Goal: Task Accomplishment & Management: Use online tool/utility

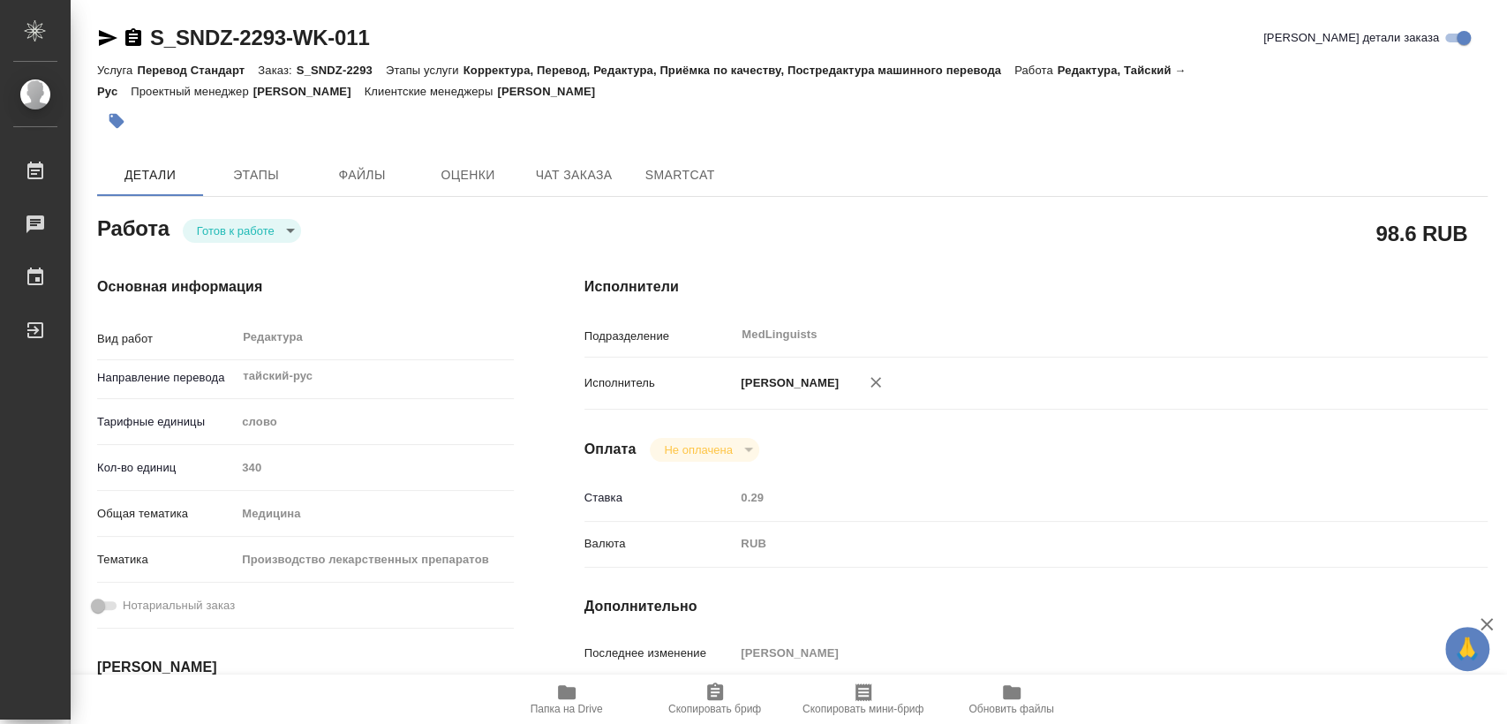
type textarea "x"
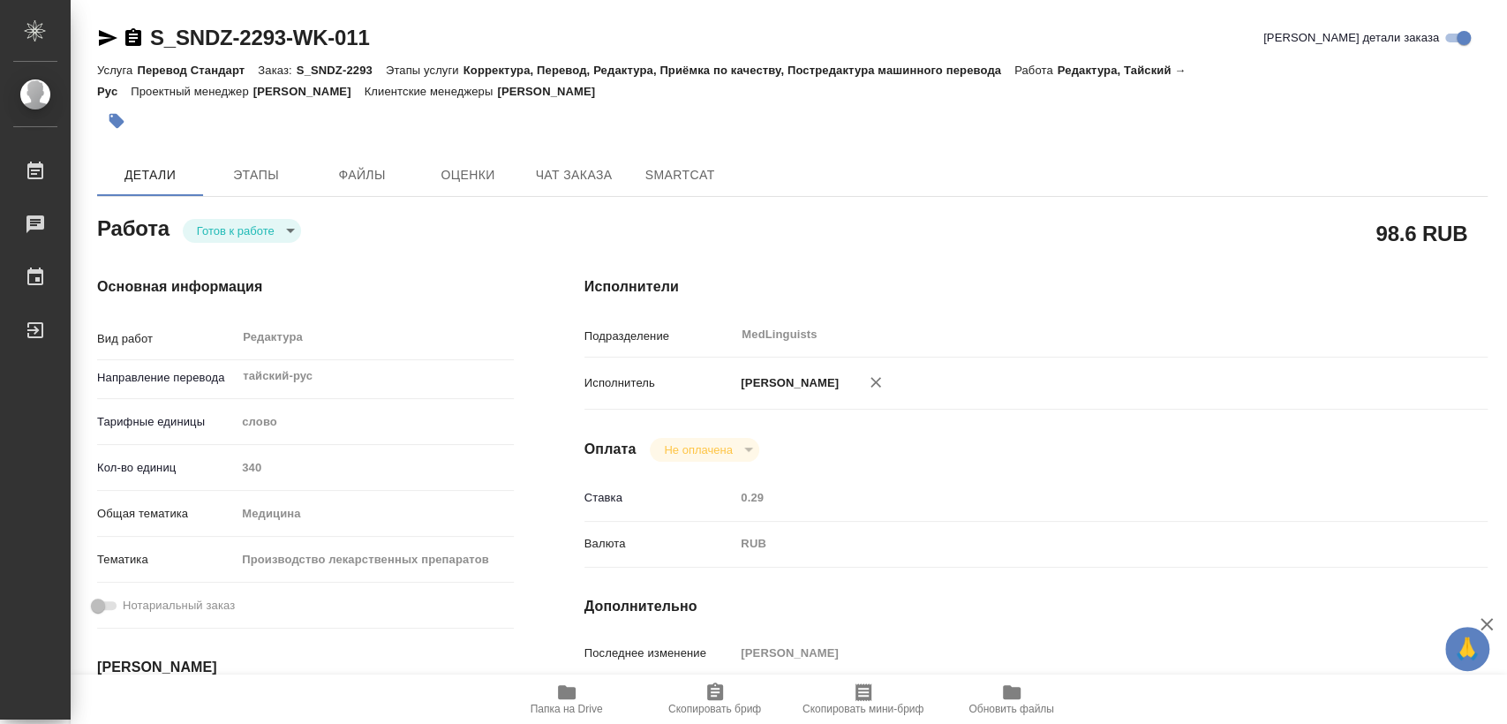
type textarea "x"
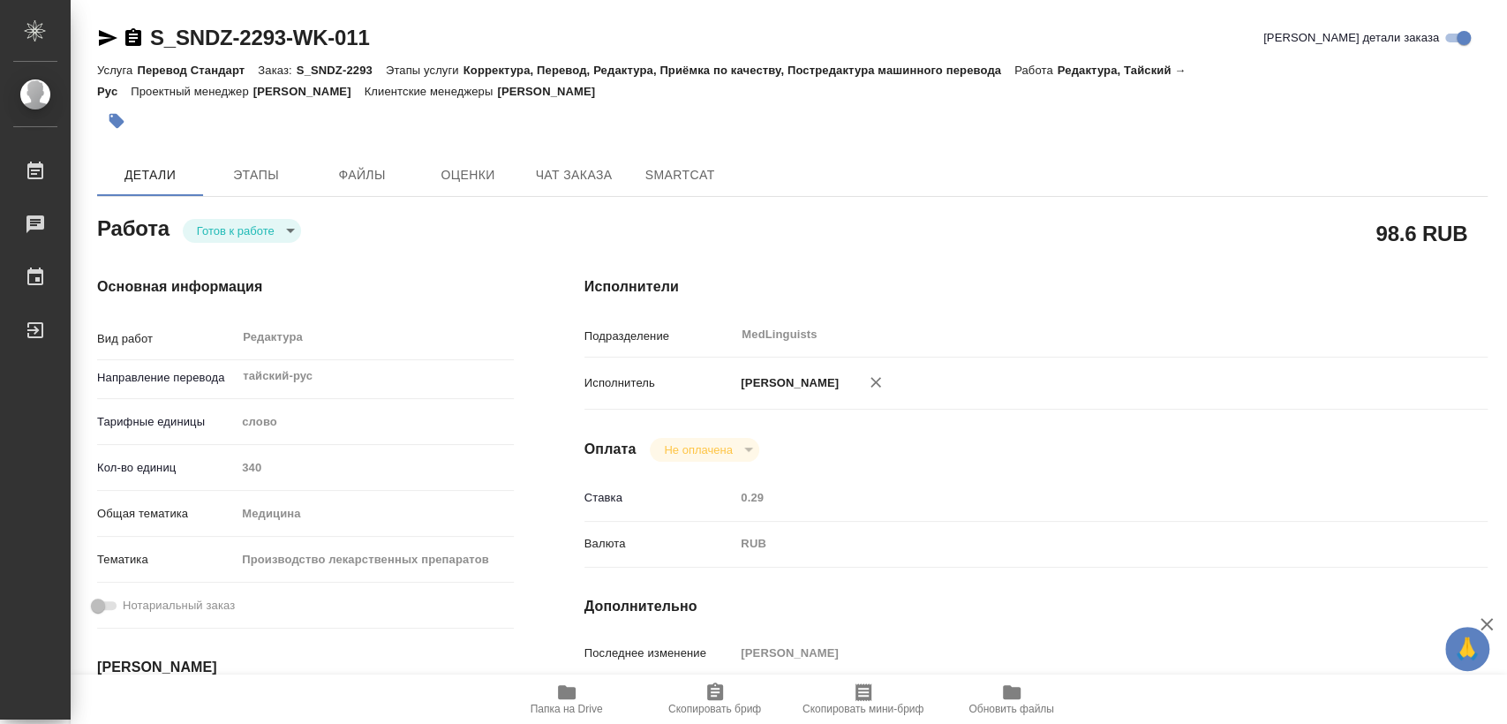
type textarea "x"
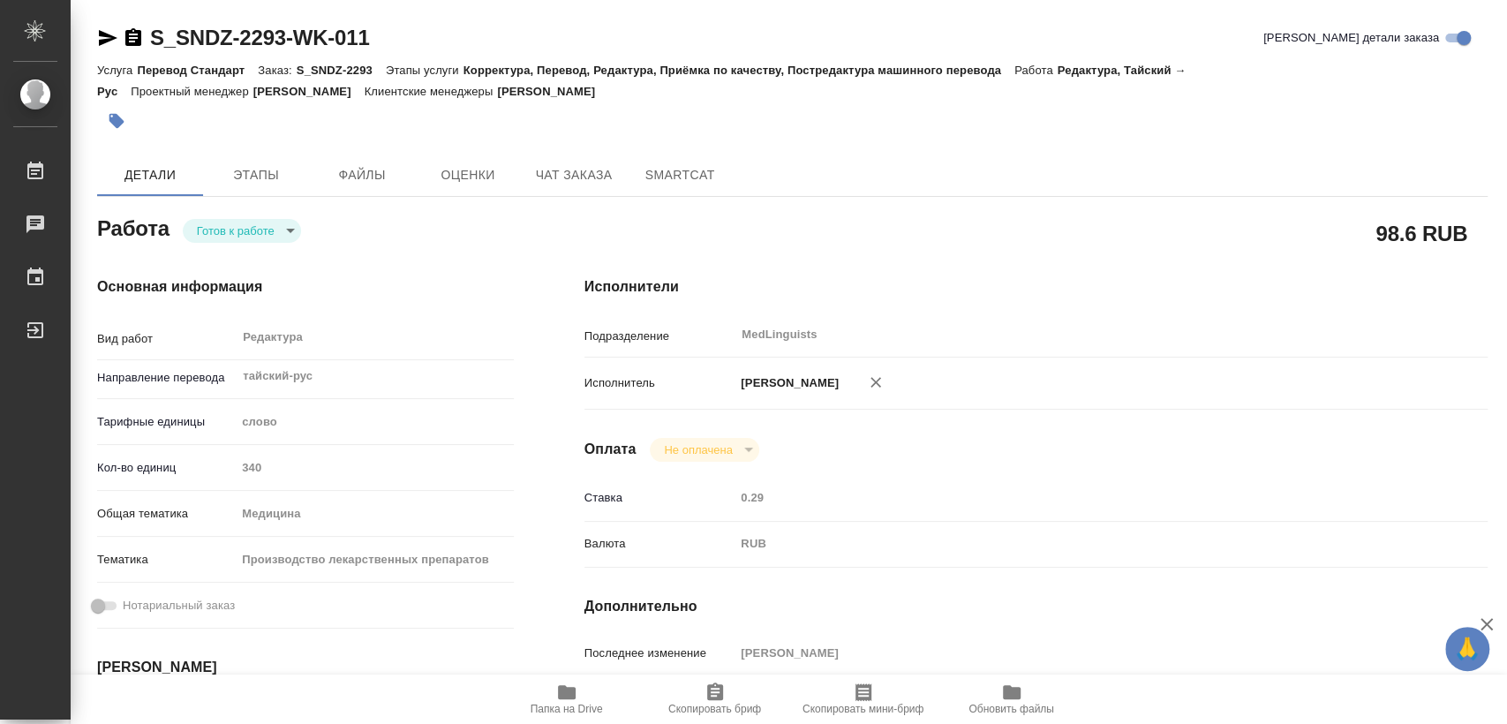
type textarea "x"
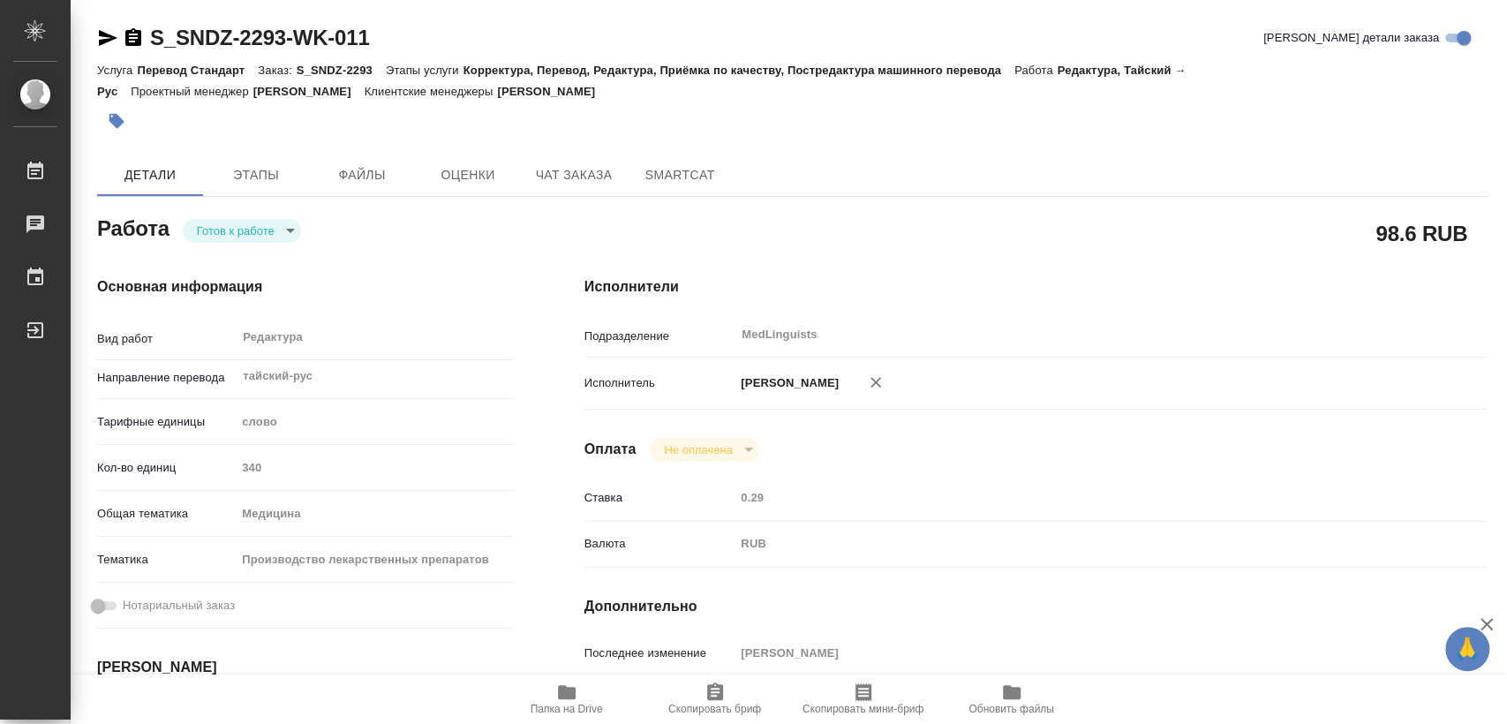
type textarea "x"
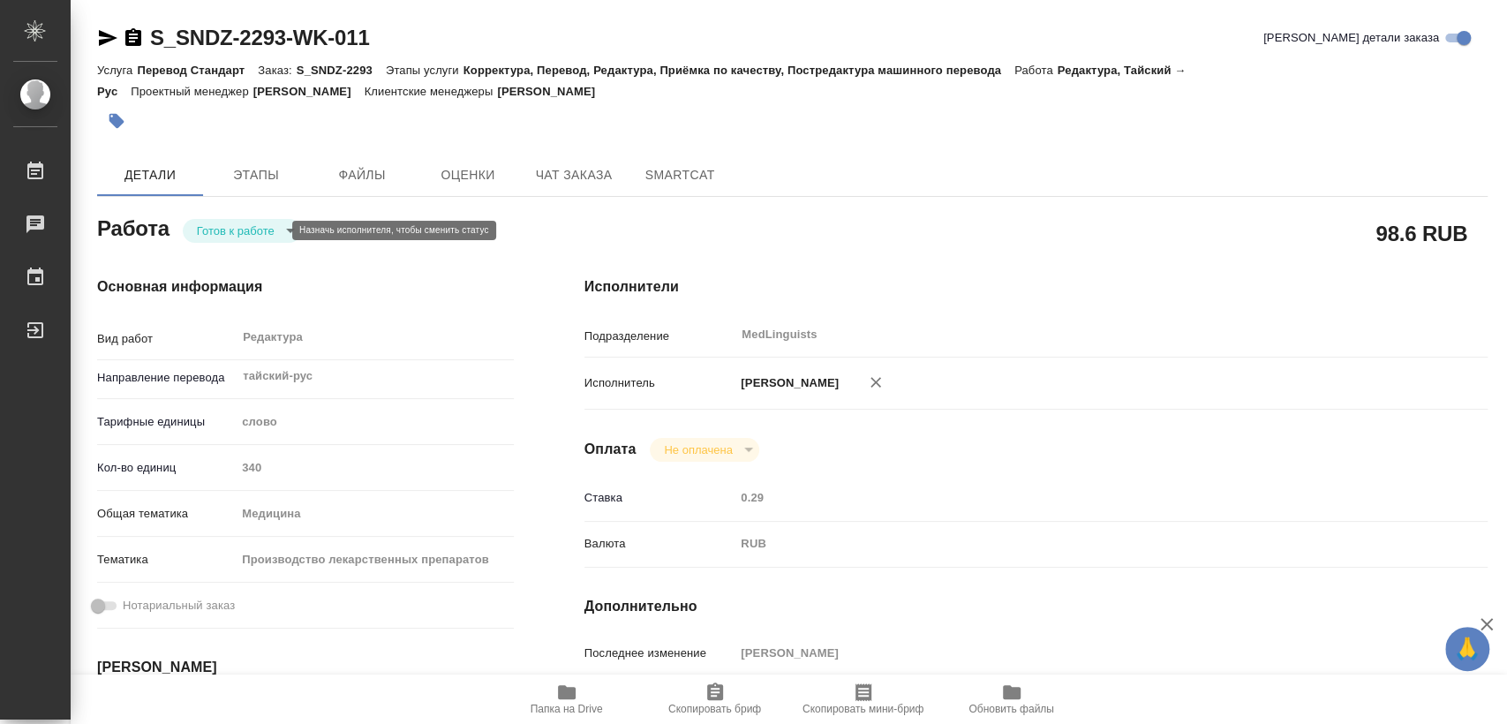
click at [267, 228] on body "🙏 .cls-1 fill:#fff; AWATERA [PERSON_NAME] Чаты График Выйти S_SNDZ-2293-WK-011 …" at bounding box center [753, 362] width 1507 height 724
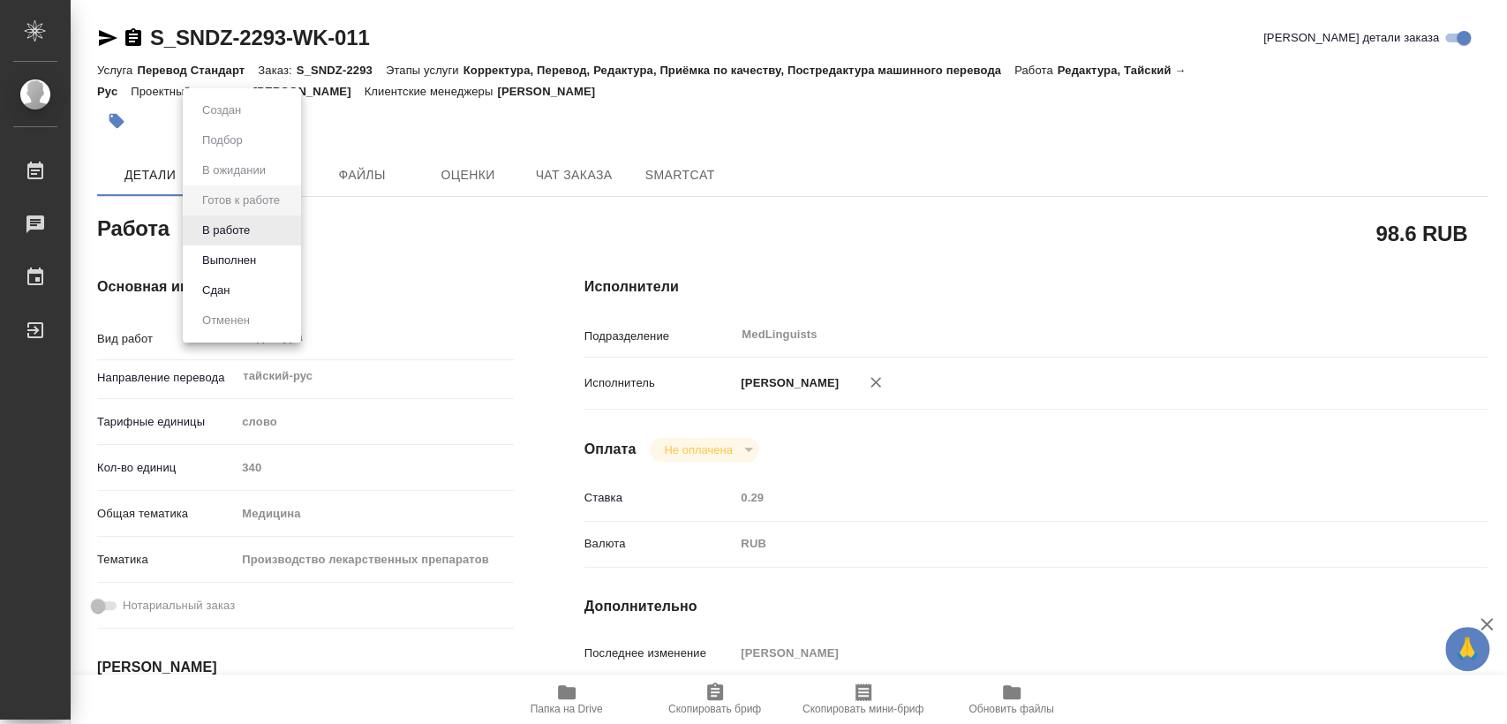
type textarea "x"
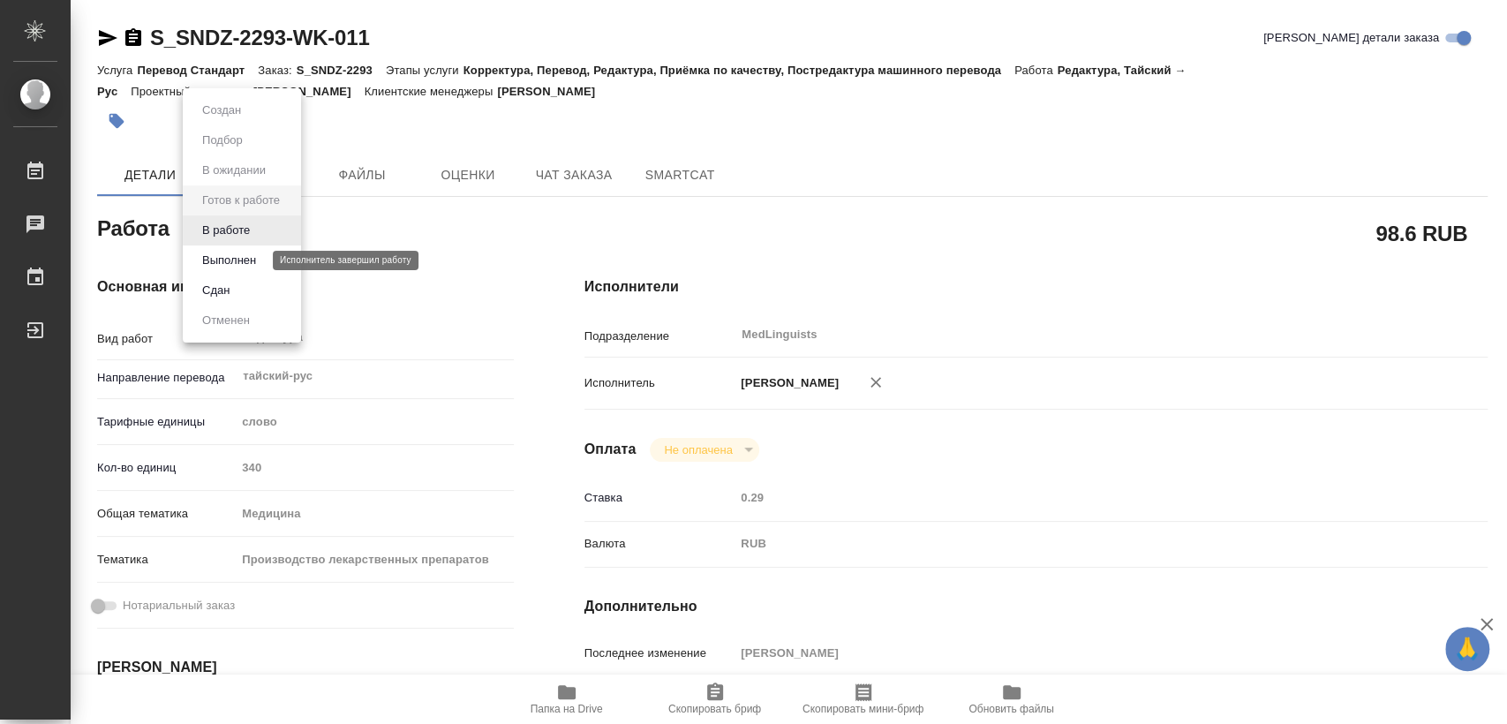
click at [256, 260] on button "Выполнен" at bounding box center [229, 260] width 64 height 19
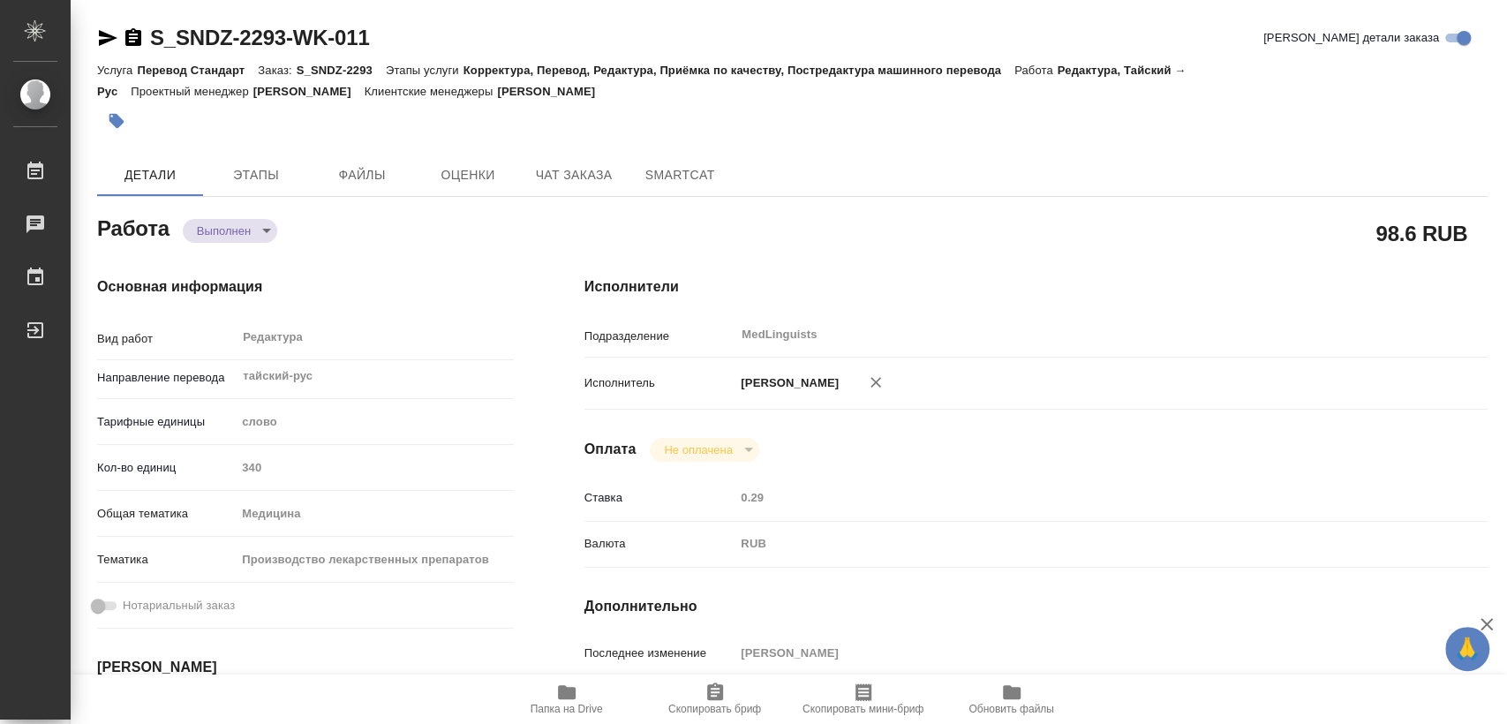
type textarea "x"
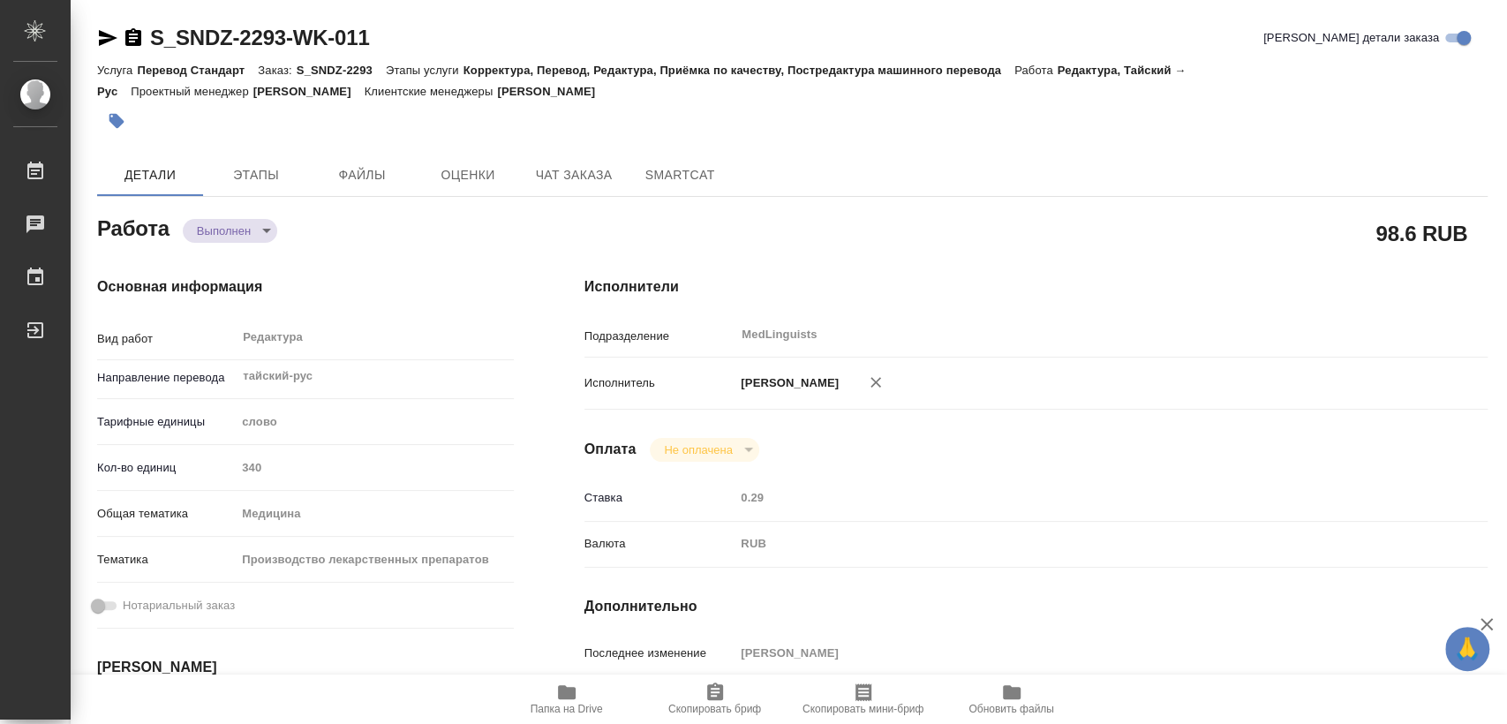
type textarea "x"
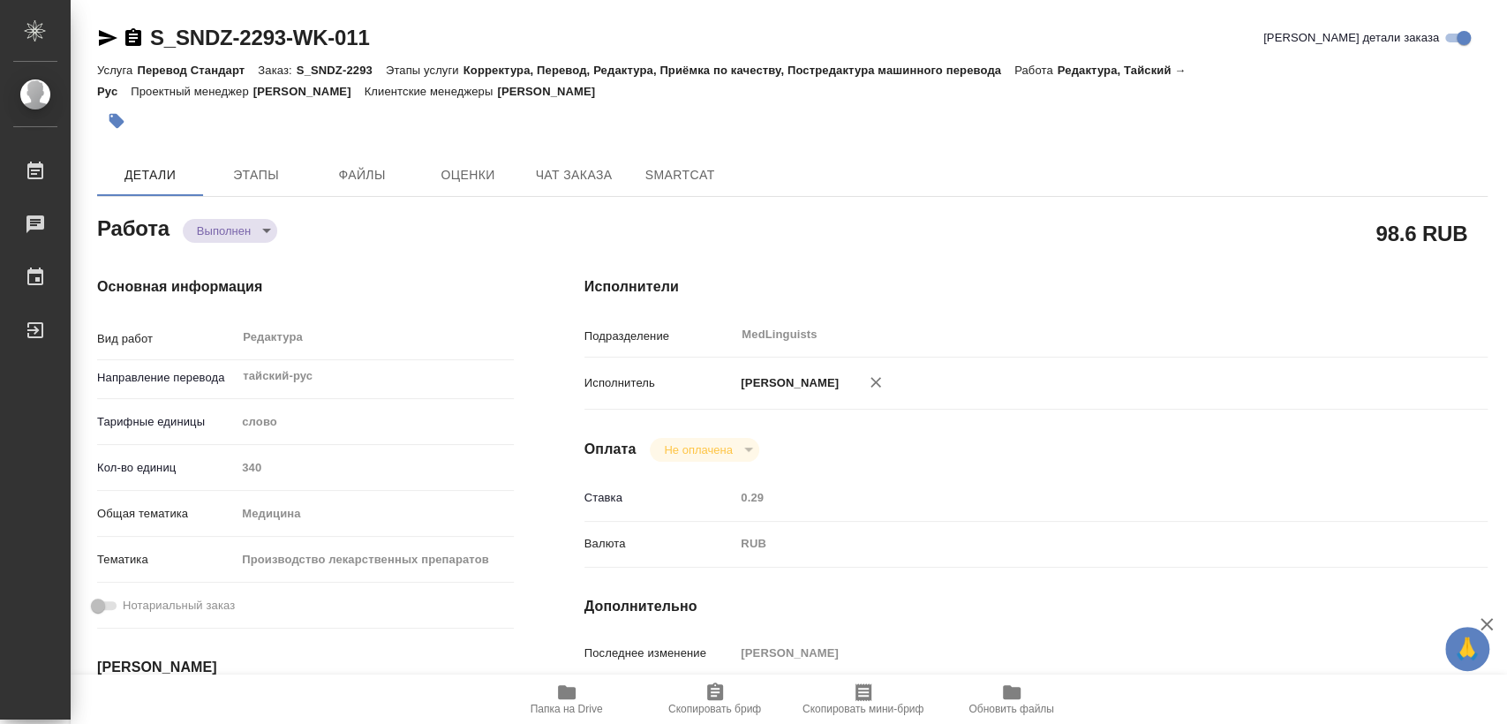
type textarea "x"
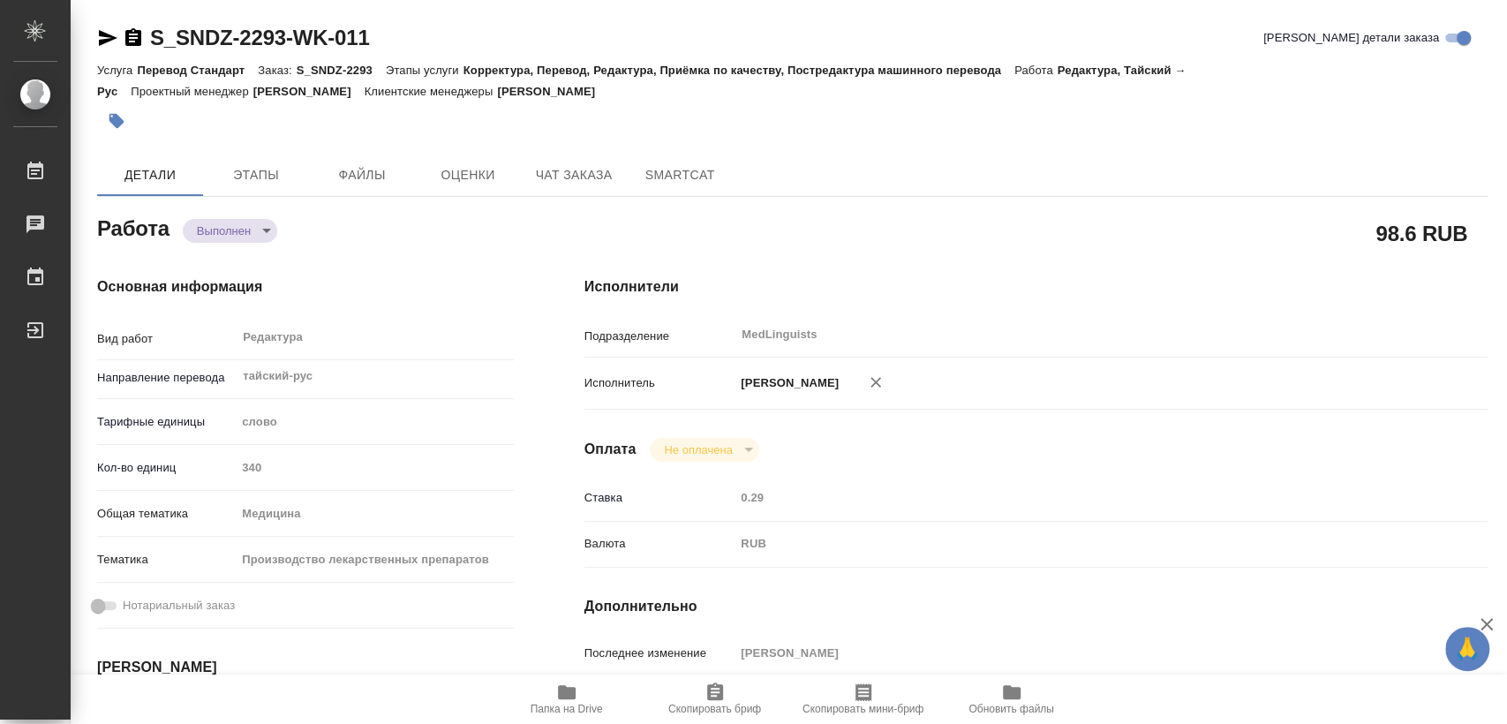
type textarea "x"
